Goal: Task Accomplishment & Management: Use online tool/utility

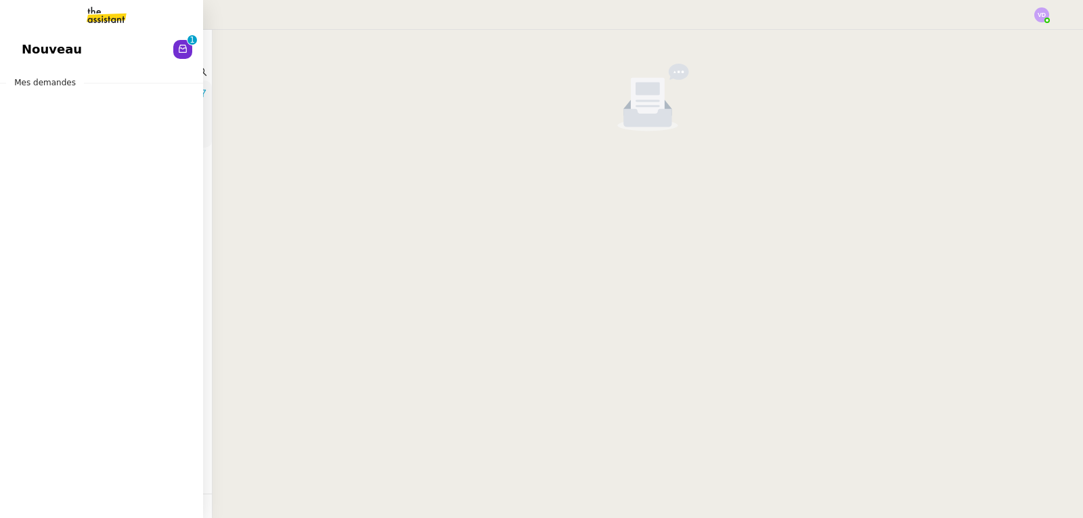
drag, startPoint x: 39, startPoint y: 53, endPoint x: 163, endPoint y: 78, distance: 126.3
click at [39, 52] on span "Nouveau" at bounding box center [52, 49] width 60 height 20
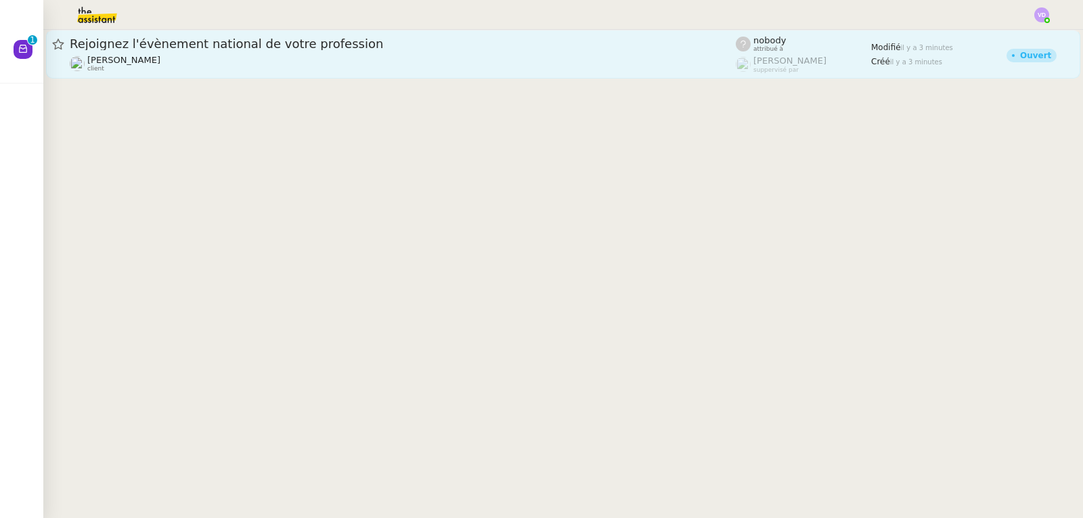
click at [185, 46] on span "Rejoignez l'évènement national de votre profession" at bounding box center [403, 44] width 666 height 12
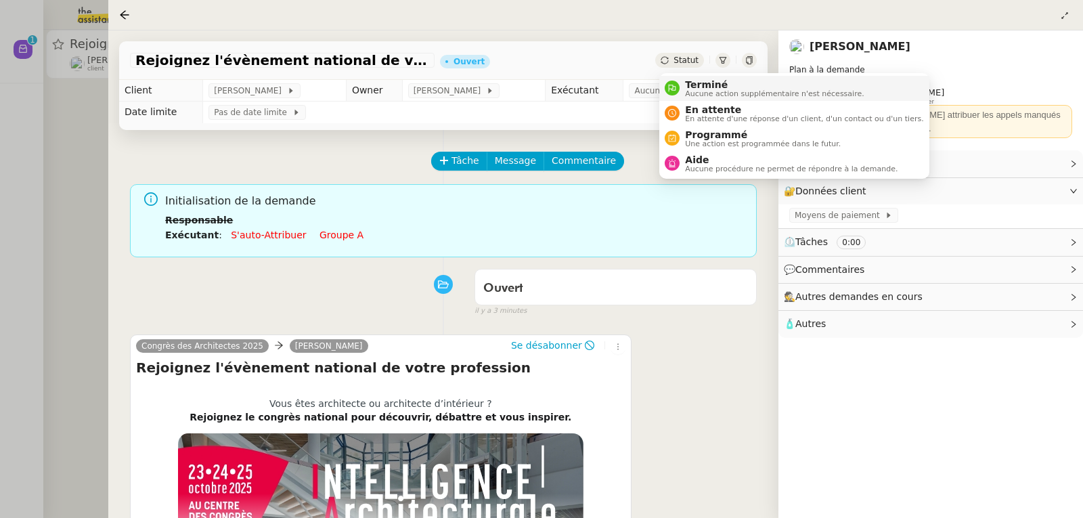
click at [702, 87] on span "Terminé" at bounding box center [774, 84] width 179 height 11
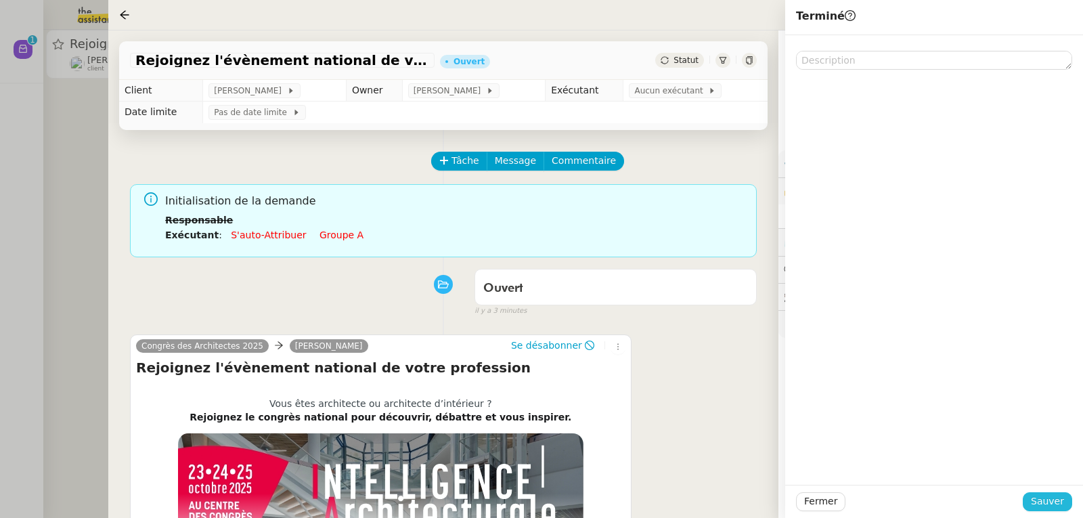
click at [1058, 499] on span "Sauver" at bounding box center [1047, 501] width 33 height 16
